Goal: Transaction & Acquisition: Purchase product/service

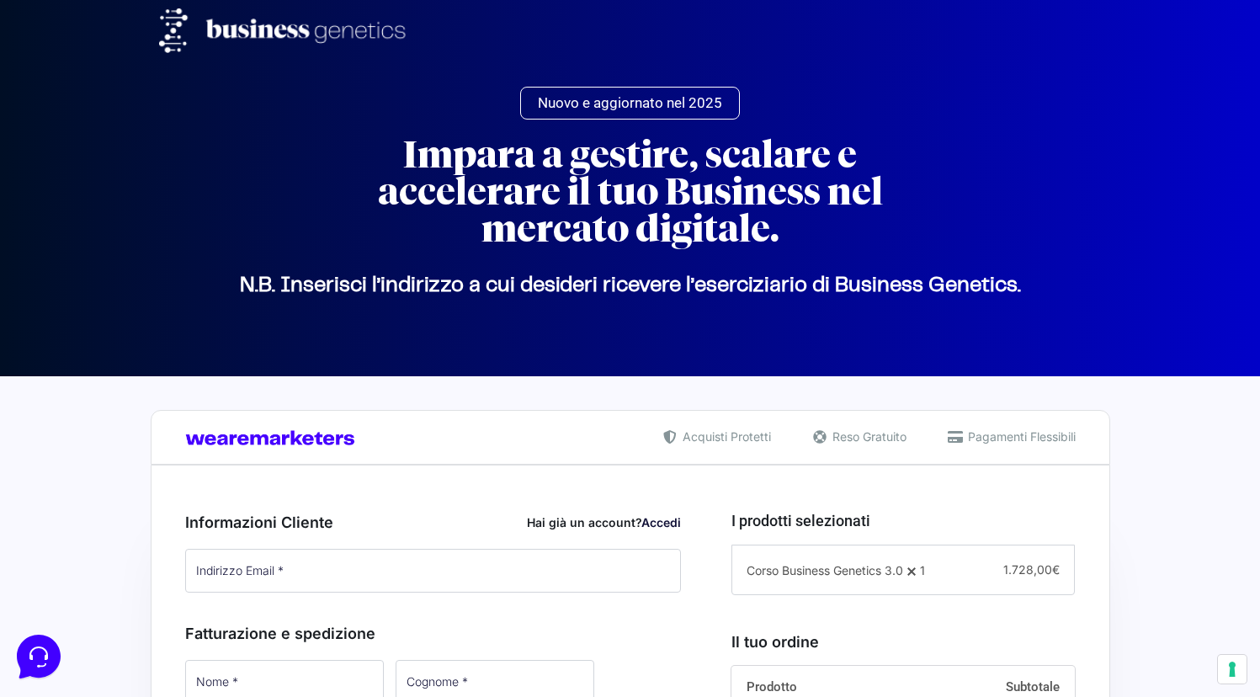
click at [665, 536] on div "Informazioni Cliente Hai già un account? Accedi Indirizzo Email * Password * Ac…" at bounding box center [433, 553] width 496 height 84
click at [666, 520] on link "Accedi" at bounding box center [661, 522] width 40 height 14
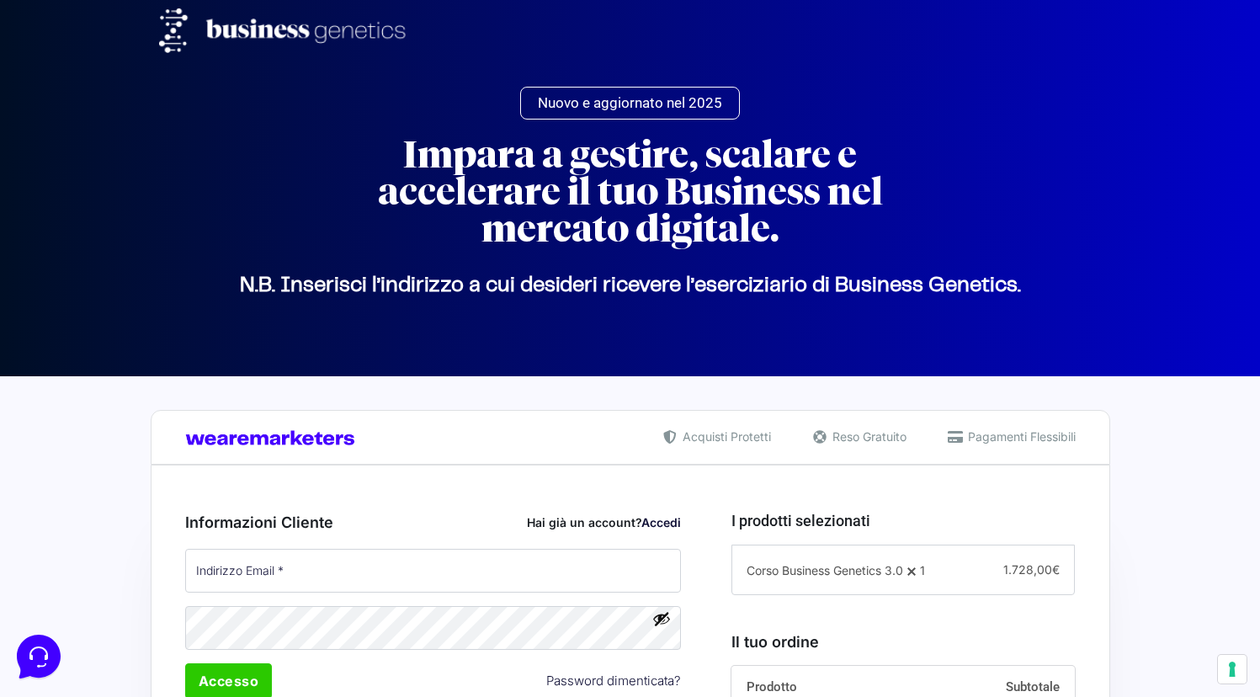
click at [531, 544] on div "Informazioni Cliente Hai già un account? Accedi Indirizzo Email * Password * Ac…" at bounding box center [433, 623] width 496 height 225
click at [517, 561] on input "Indirizzo Email *" at bounding box center [433, 571] width 496 height 44
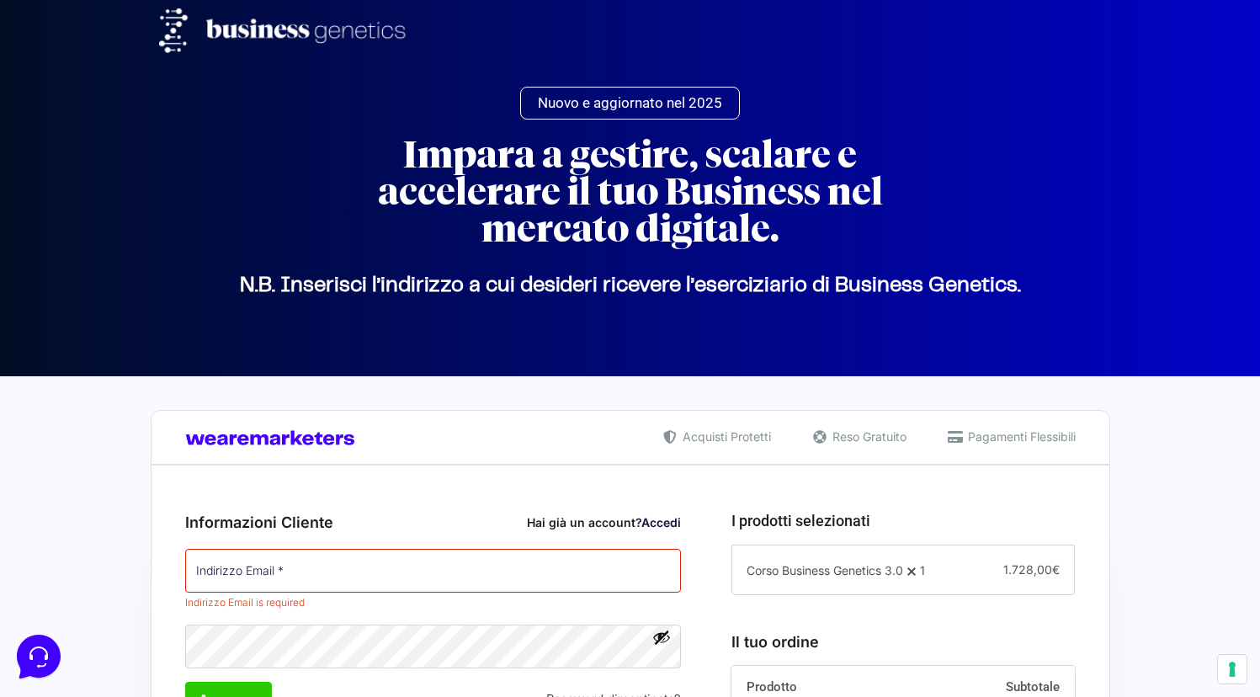
type input "[EMAIL_ADDRESS][DOMAIN_NAME]"
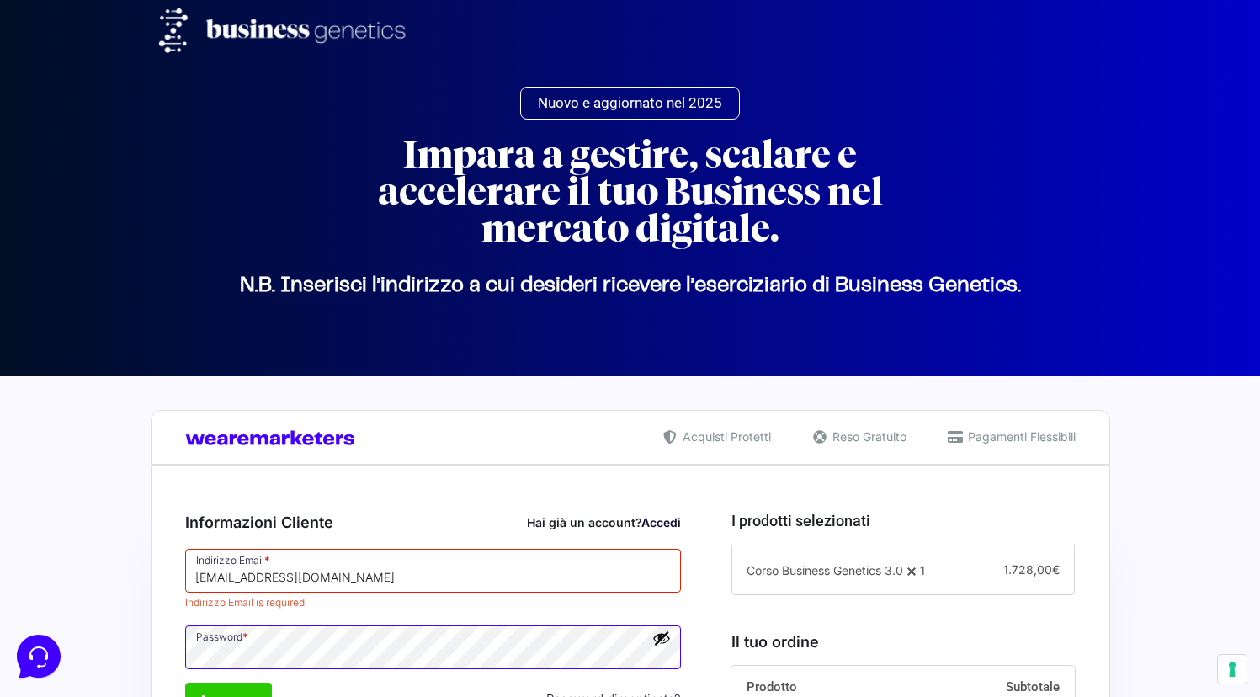
scroll to position [375, 0]
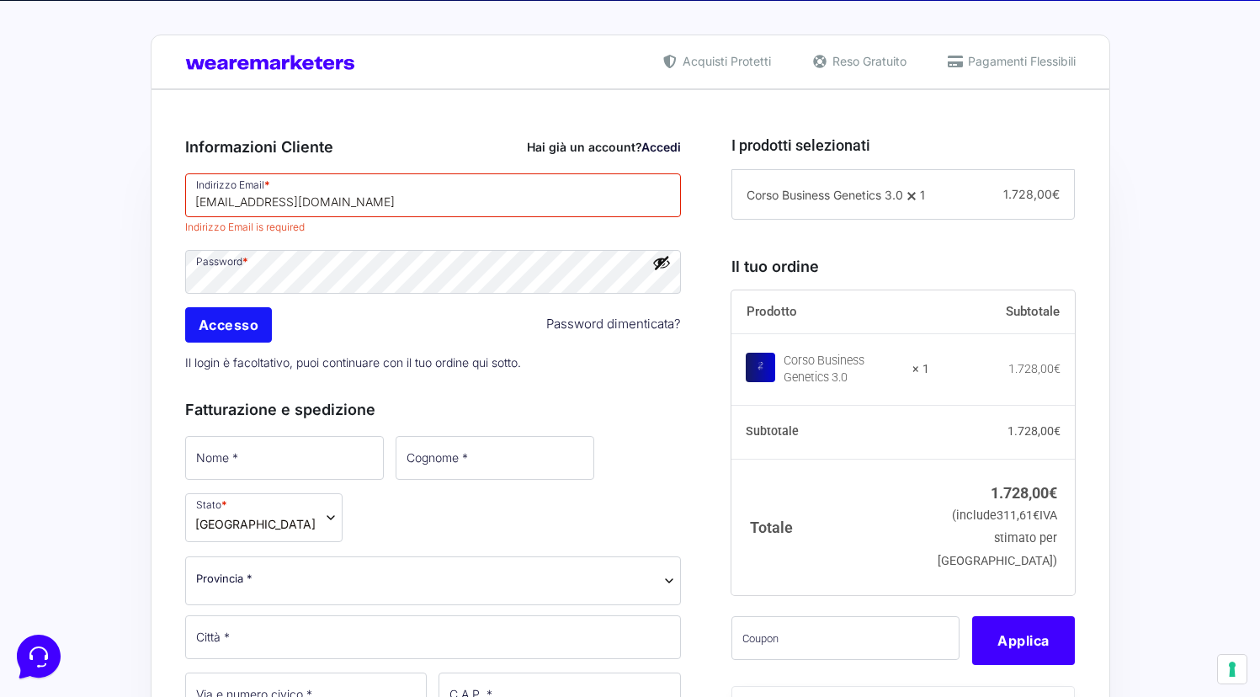
click at [230, 334] on input "Accesso" at bounding box center [229, 324] width 88 height 35
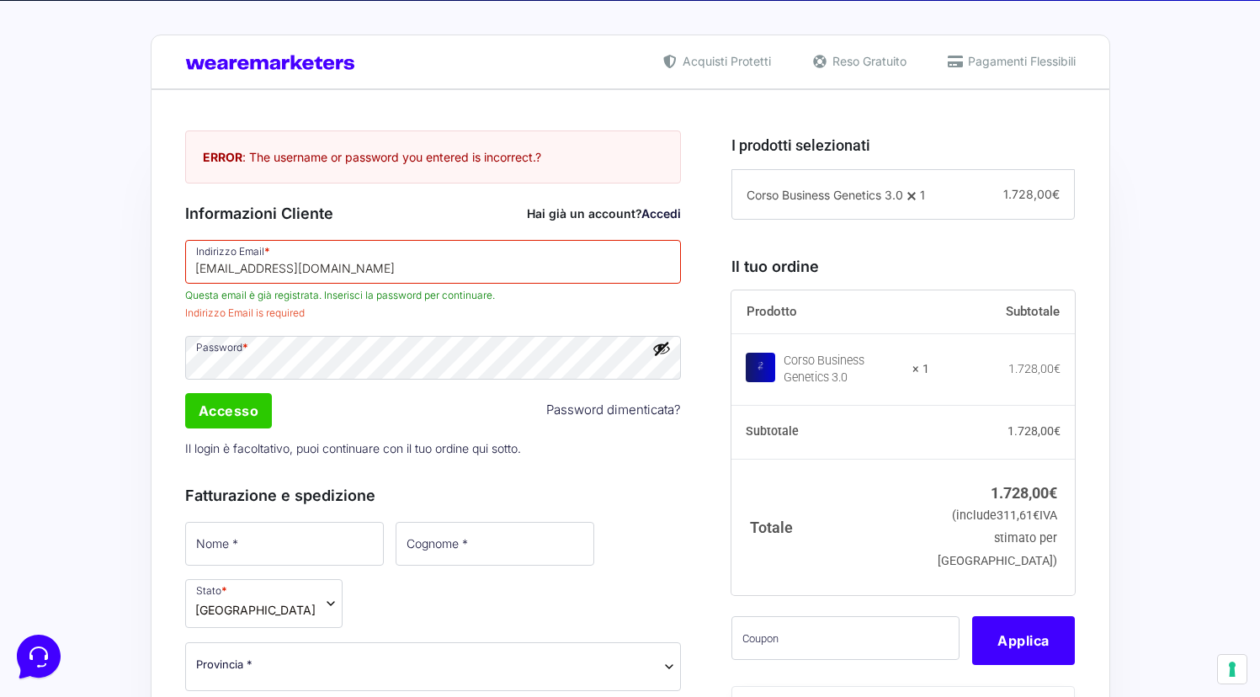
click at [658, 344] on button "Mostra password" at bounding box center [661, 348] width 19 height 19
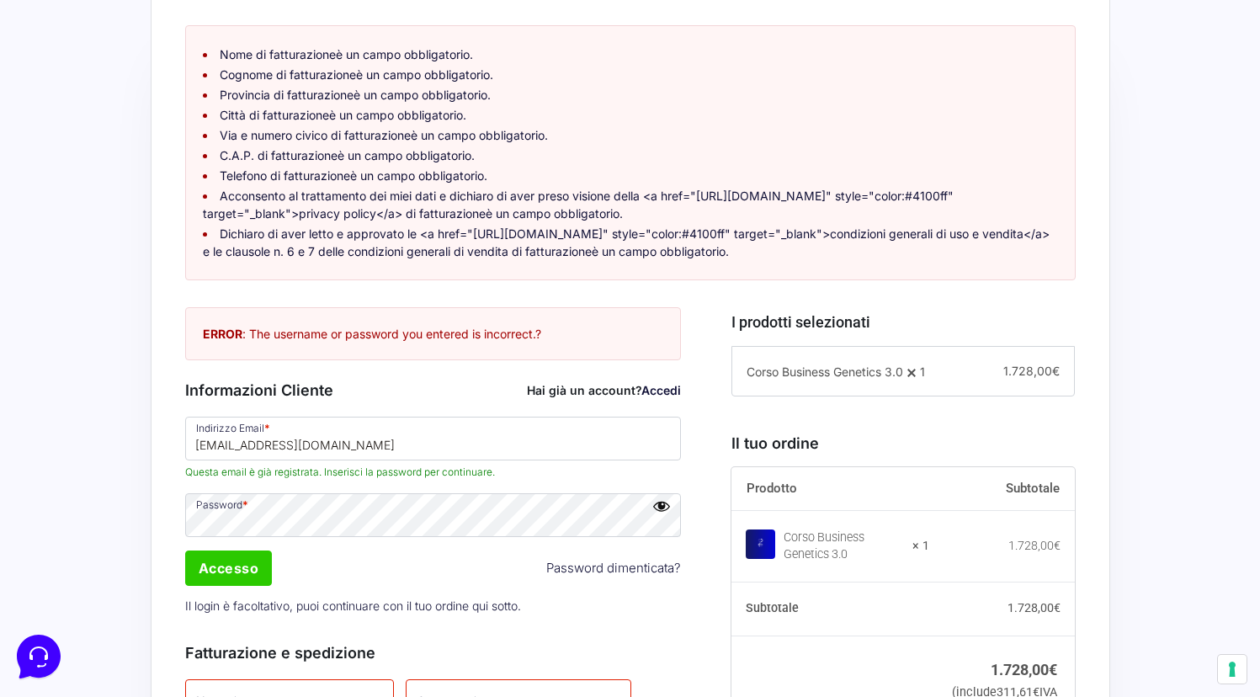
scroll to position [622, 0]
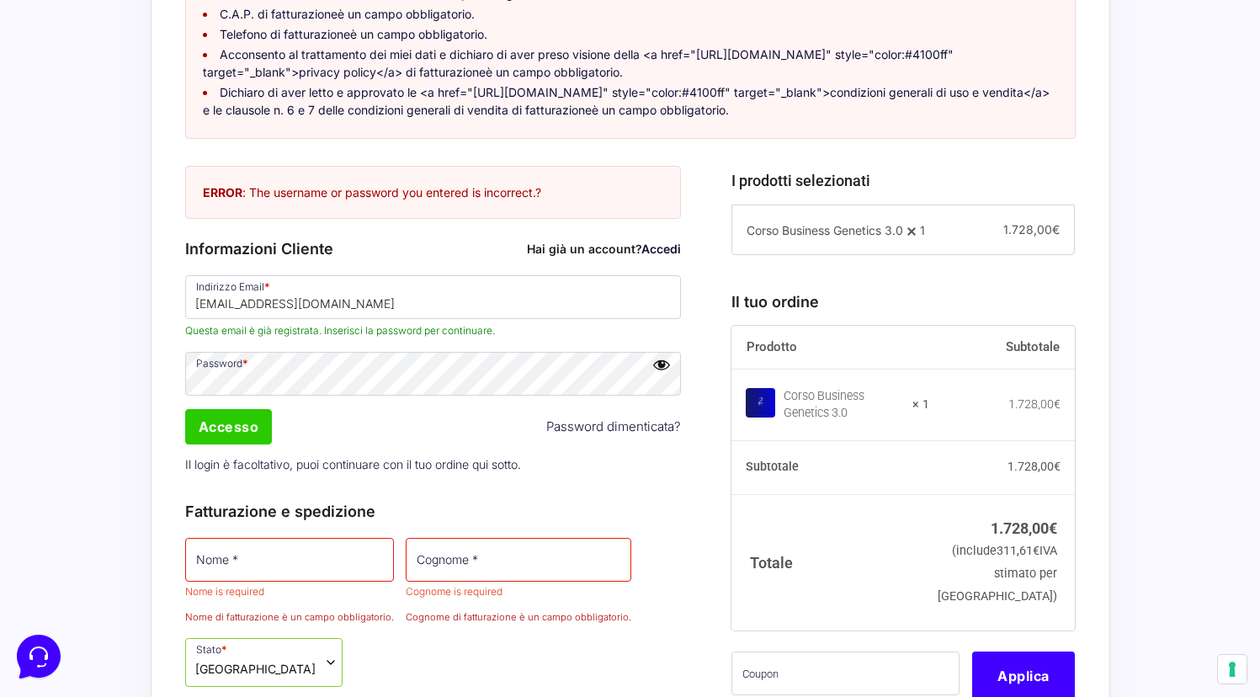
click at [483, 434] on div "Accesso Password dimenticata?" at bounding box center [433, 426] width 508 height 40
click at [260, 444] on input "Accesso" at bounding box center [229, 426] width 88 height 35
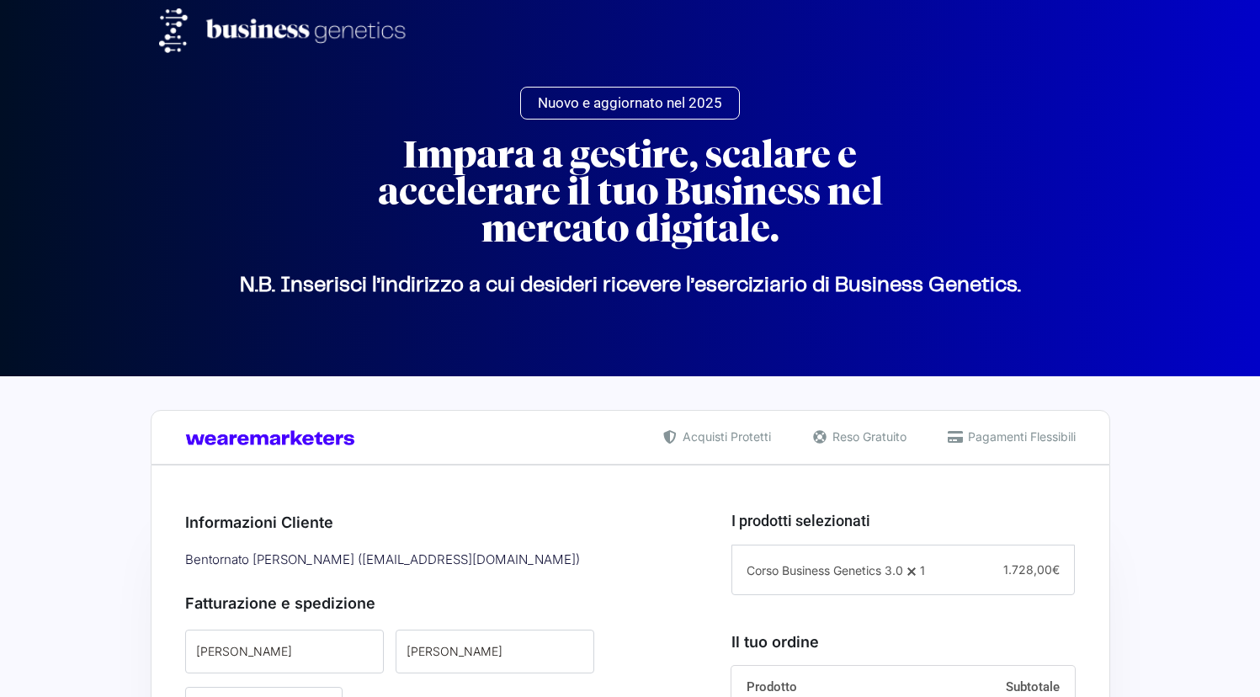
select select
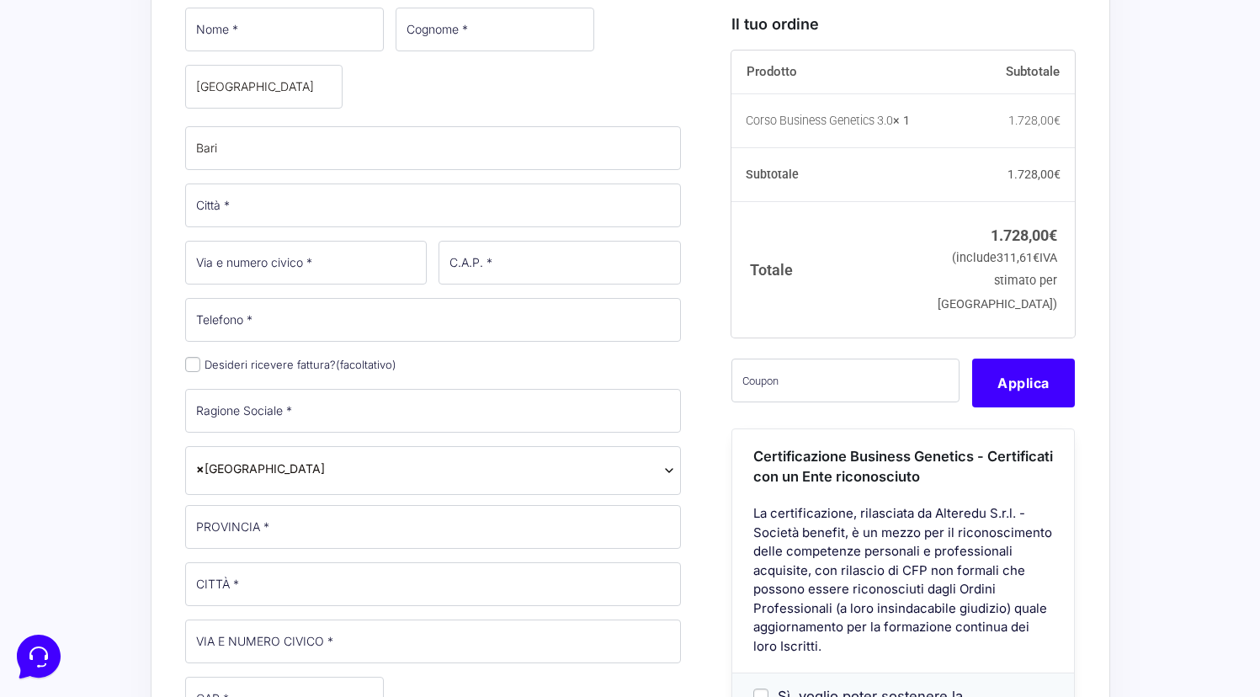
select select
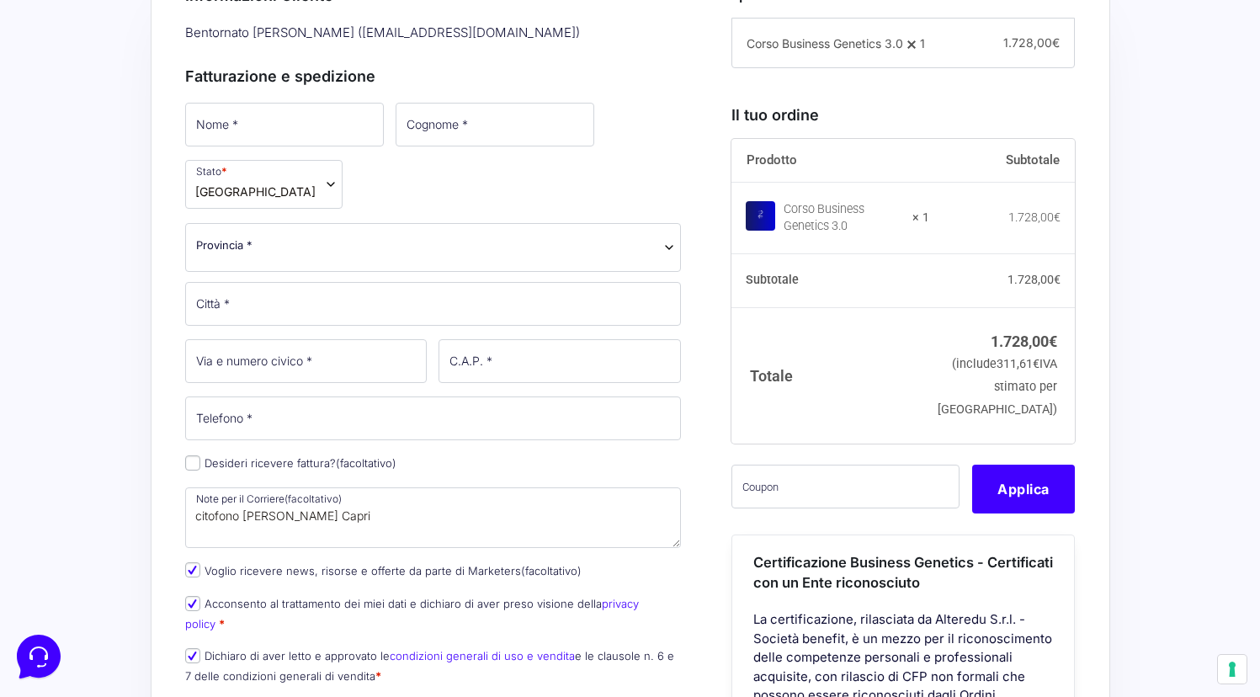
scroll to position [740, 0]
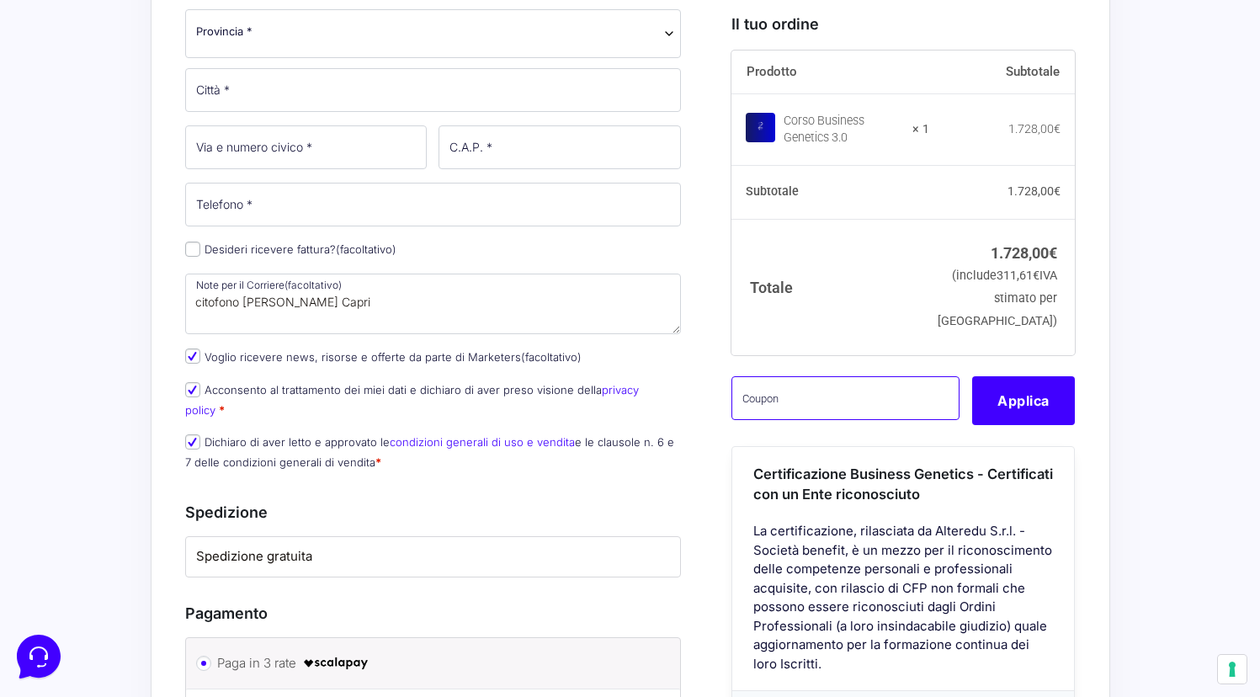
click at [862, 419] on input "text" at bounding box center [845, 397] width 228 height 44
paste input "CLIPRO200BG"
type input "CLIPRO200BG"
click at [1011, 424] on button "Applica" at bounding box center [1023, 399] width 103 height 49
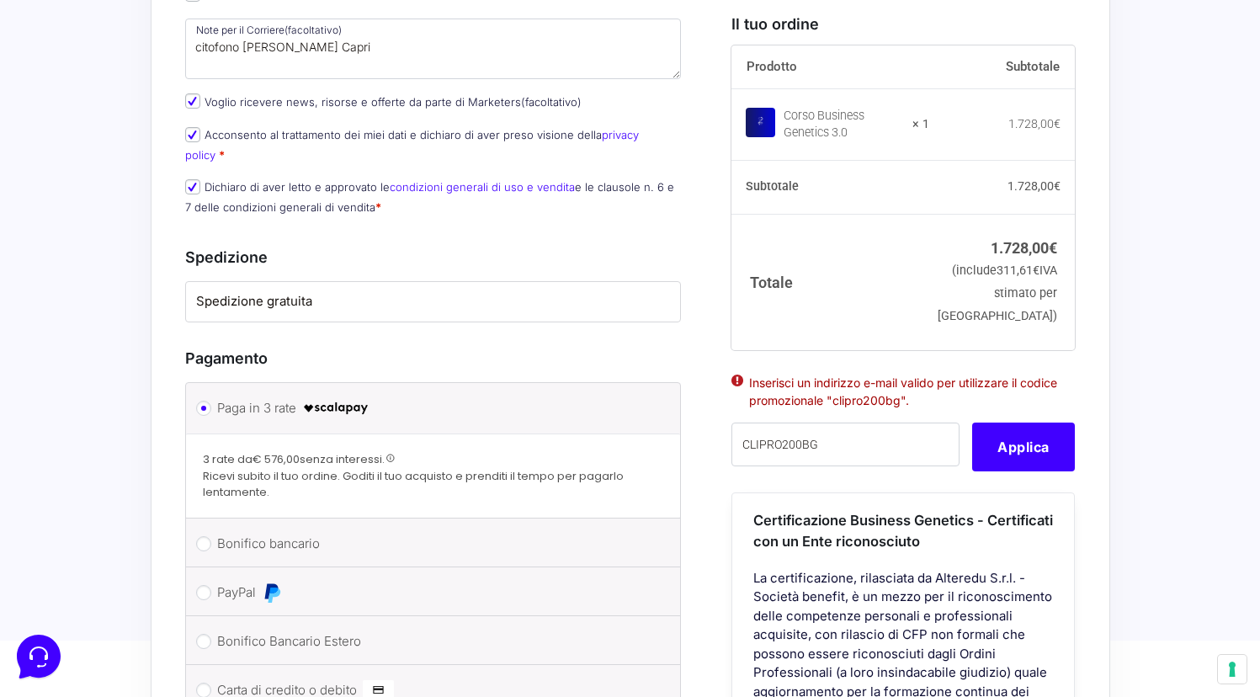
scroll to position [1091, 0]
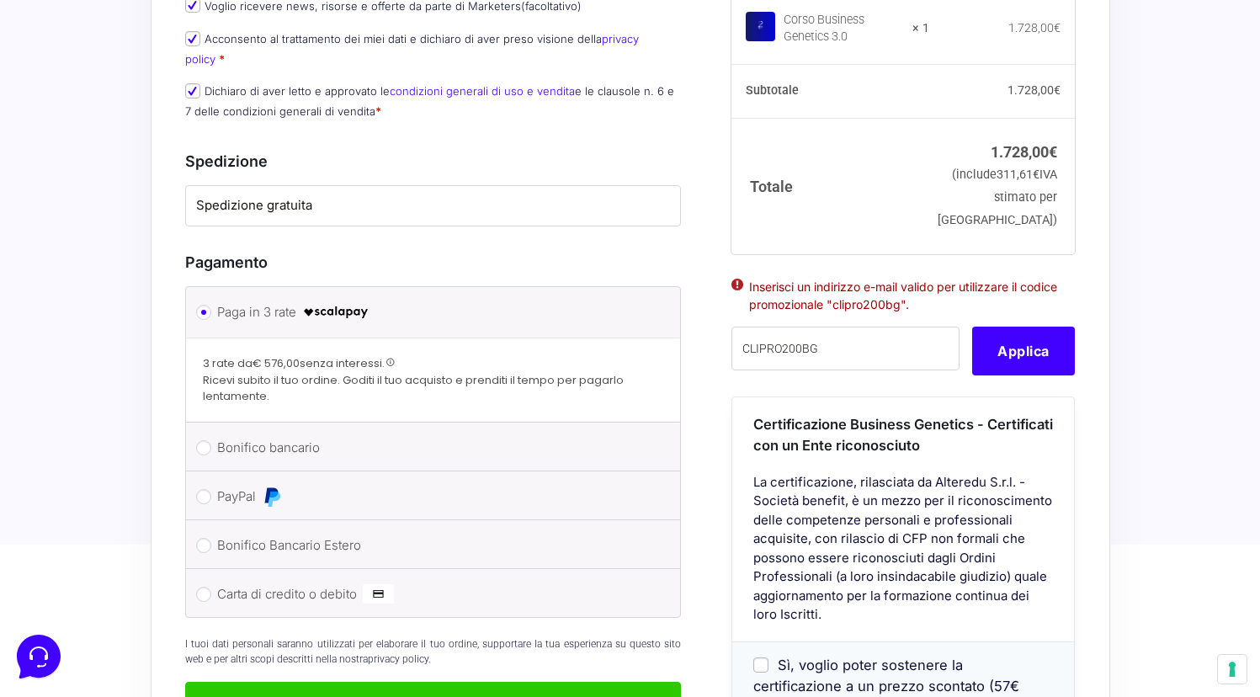
click at [238, 484] on label "PayPal" at bounding box center [430, 496] width 427 height 25
click at [211, 489] on input "PayPal" at bounding box center [203, 496] width 15 height 15
radio input "true"
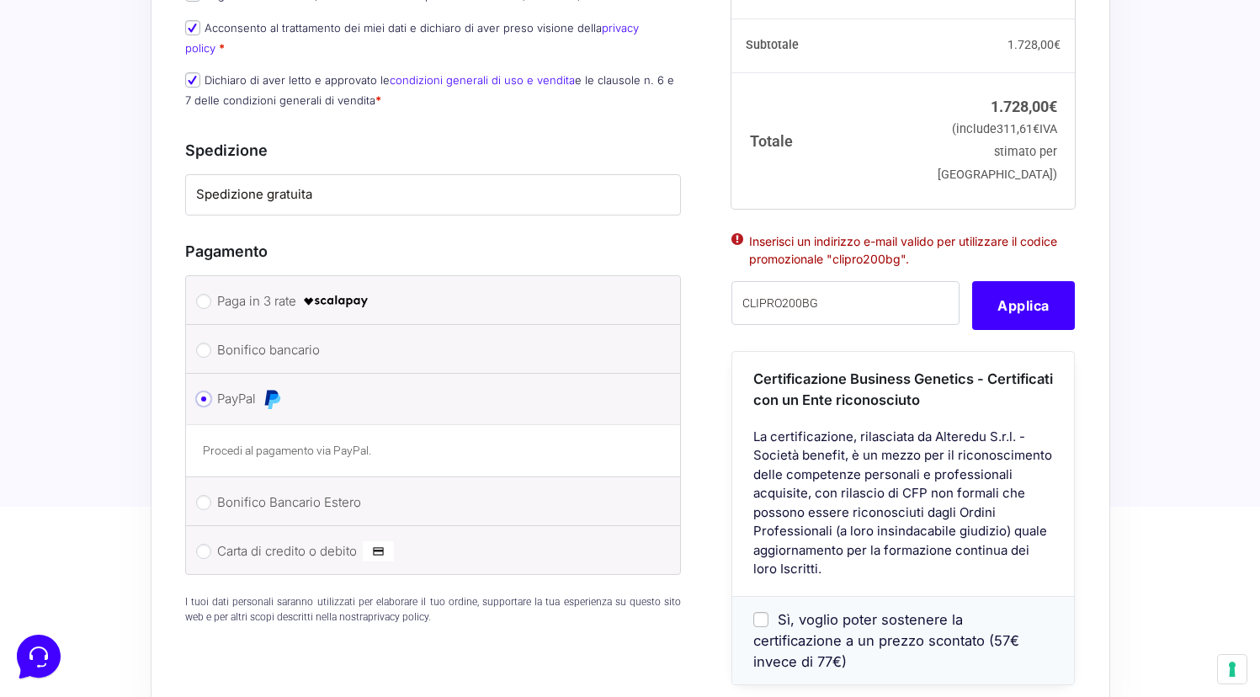
scroll to position [1124, 0]
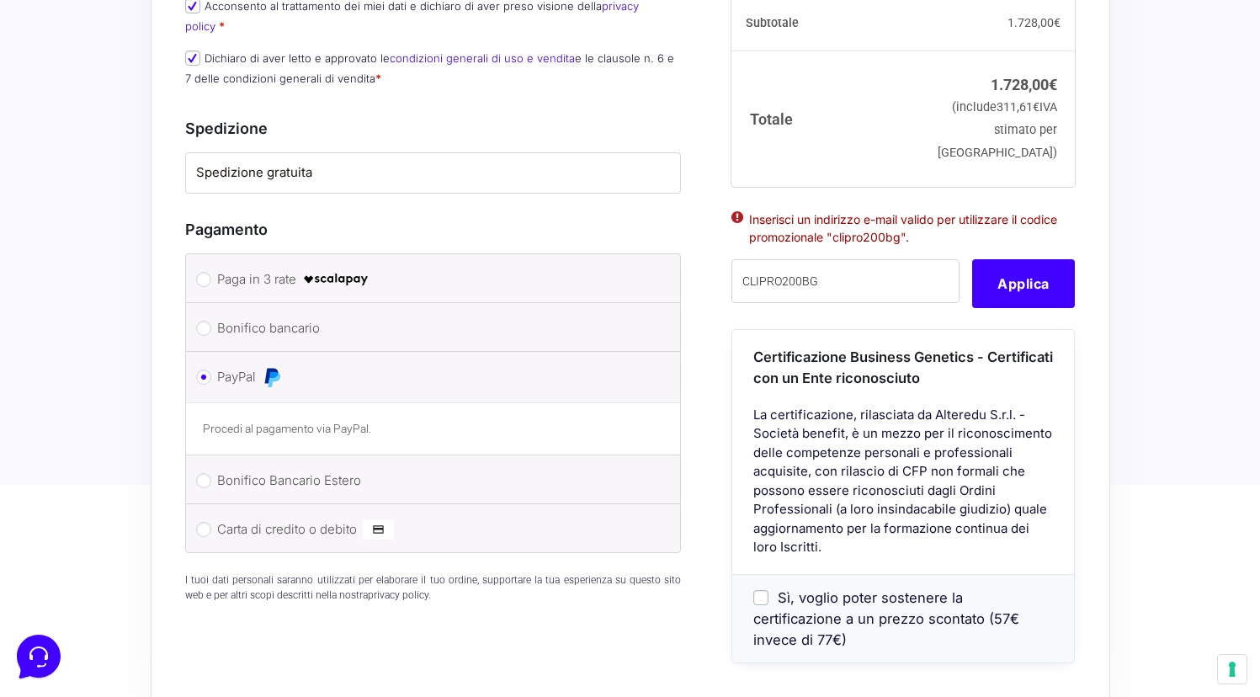
click at [289, 468] on label "Bonifico Bancario Estero" at bounding box center [430, 480] width 427 height 25
click at [211, 473] on input "Bonifico Bancario Estero" at bounding box center [203, 480] width 15 height 15
radio input "true"
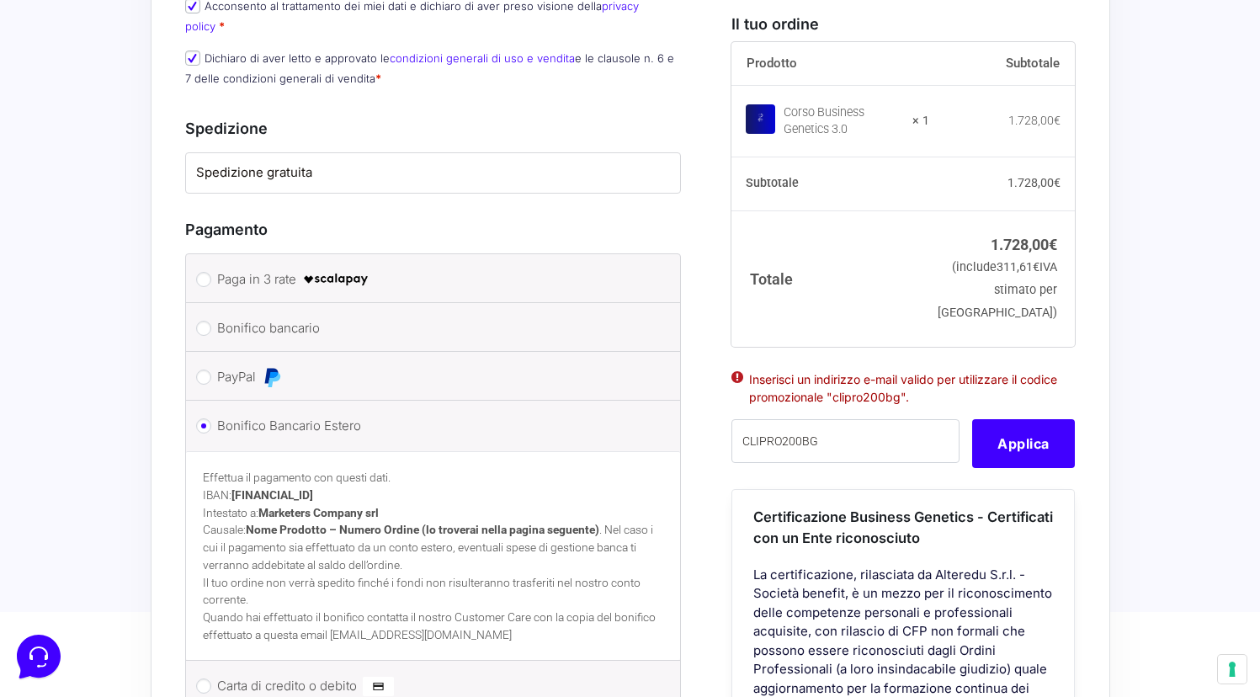
click at [284, 316] on label "Bonifico bancario" at bounding box center [430, 328] width 427 height 25
click at [211, 321] on input "Bonifico bancario" at bounding box center [203, 328] width 15 height 15
radio input "true"
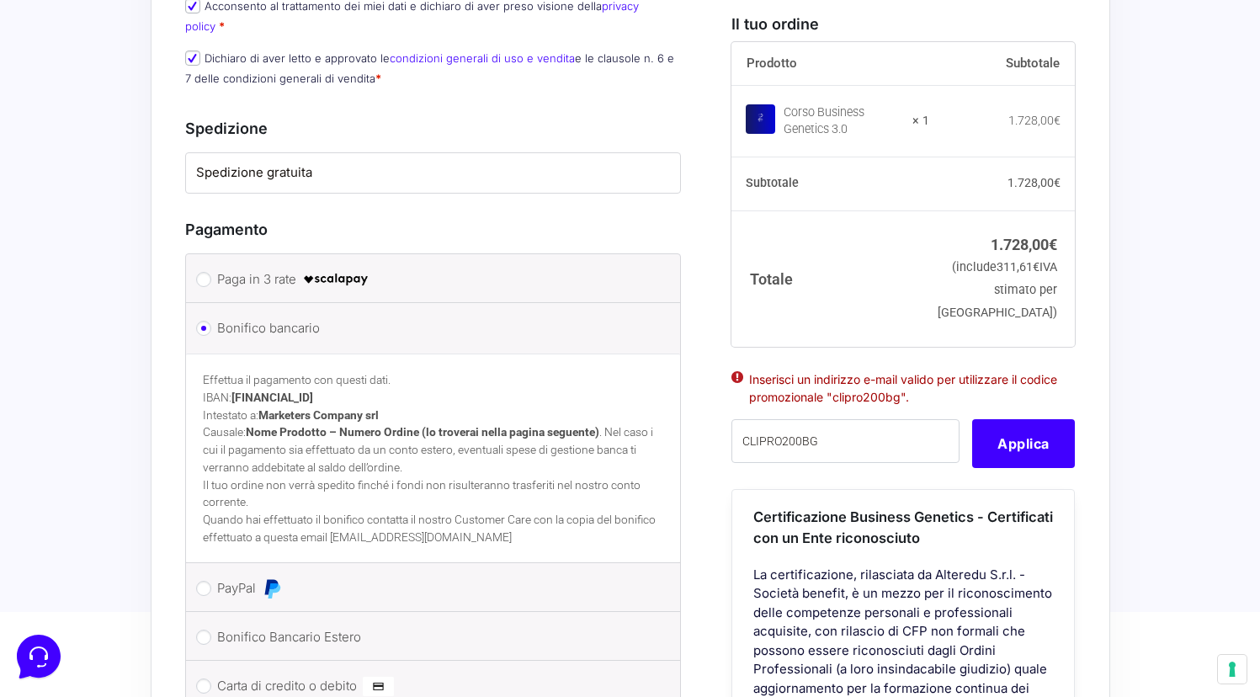
click at [295, 267] on label "Paga in 3 rate" at bounding box center [430, 279] width 427 height 25
click at [211, 272] on input "Paga in 3 rate" at bounding box center [203, 279] width 15 height 15
radio input "true"
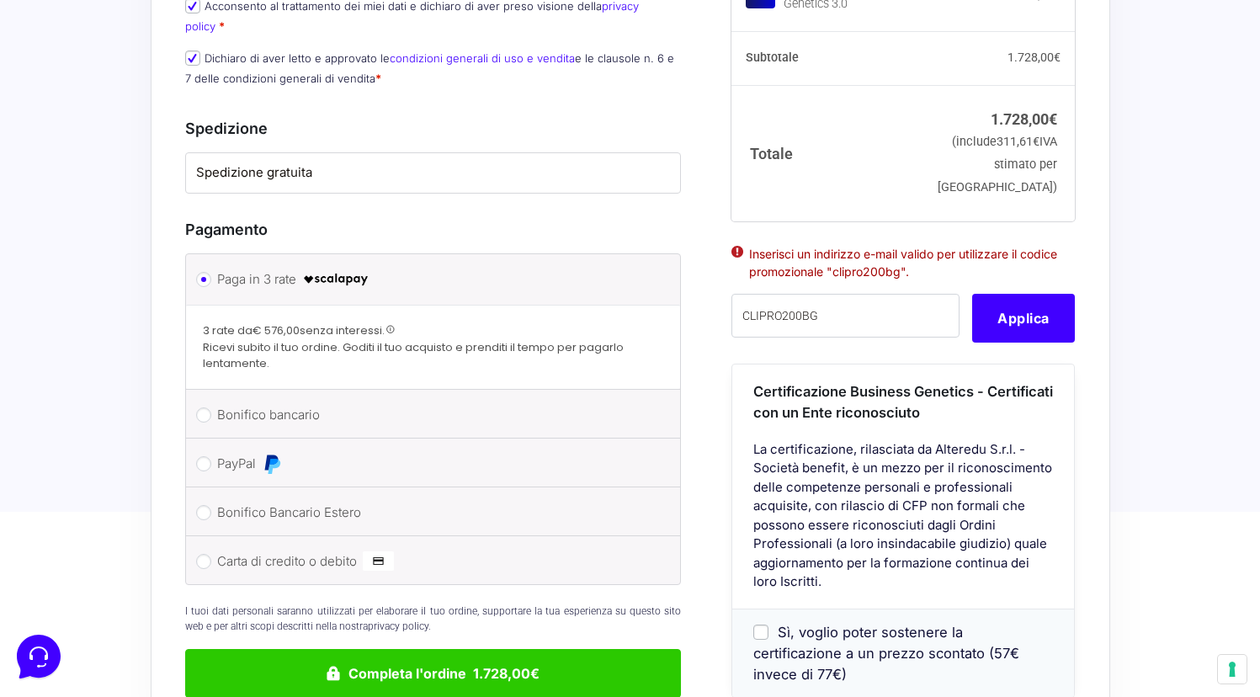
click at [242, 451] on label "PayPal" at bounding box center [430, 463] width 427 height 25
click at [211, 456] on input "PayPal" at bounding box center [203, 463] width 15 height 15
radio input "true"
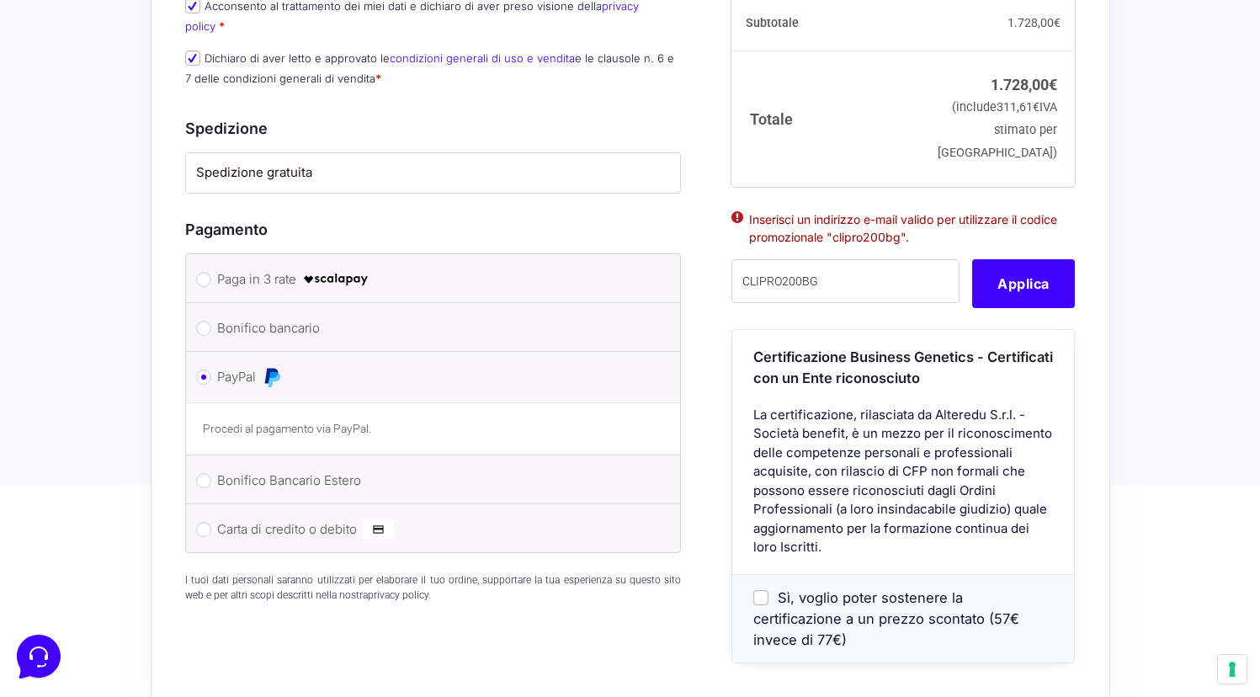
click at [247, 267] on label "Paga in 3 rate" at bounding box center [430, 279] width 427 height 25
click at [211, 272] on input "Paga in 3 rate" at bounding box center [203, 279] width 15 height 15
radio input "true"
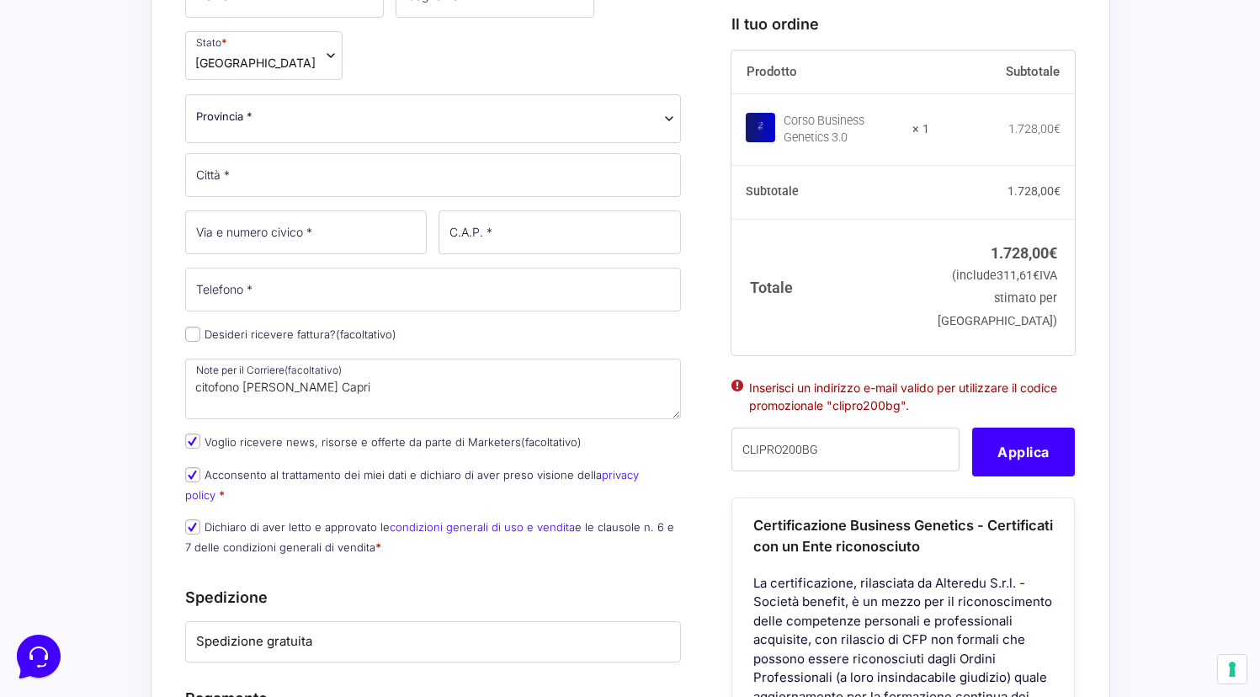
scroll to position [751, 0]
